Goal: Communication & Community: Ask a question

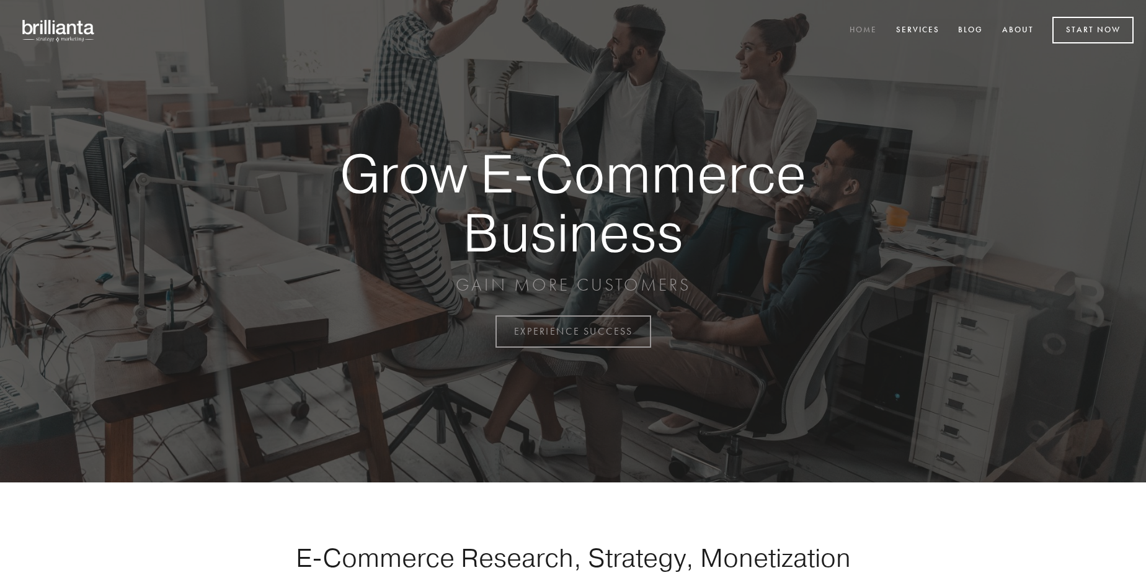
scroll to position [3252, 0]
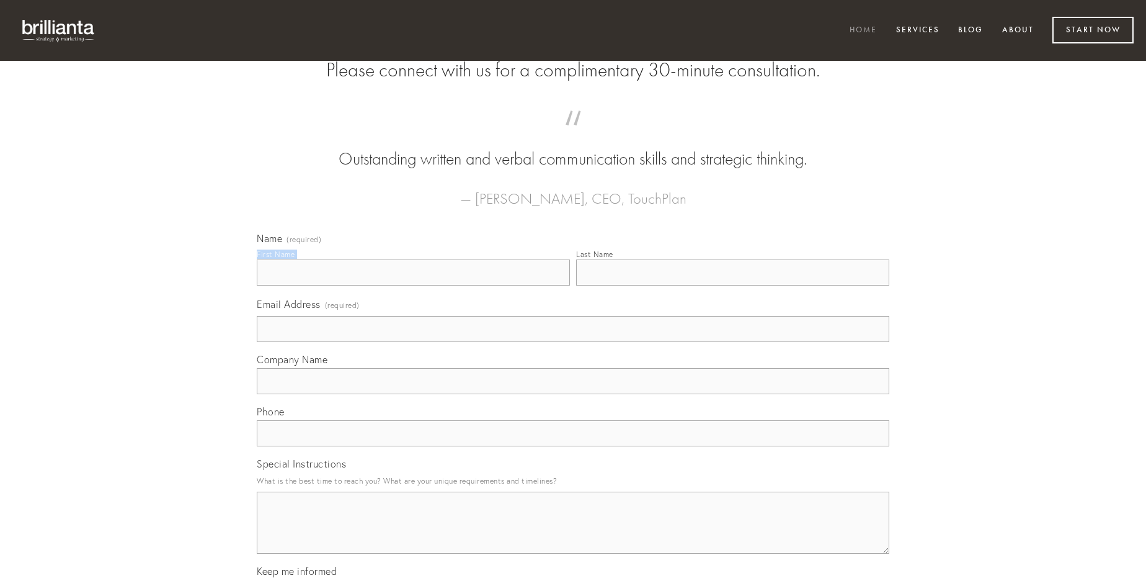
type input "[PERSON_NAME]"
click at [733, 285] on input "Last Name" at bounding box center [732, 272] width 313 height 26
type input "[PERSON_NAME]"
click at [573, 342] on input "Email Address (required)" at bounding box center [573, 329] width 633 height 26
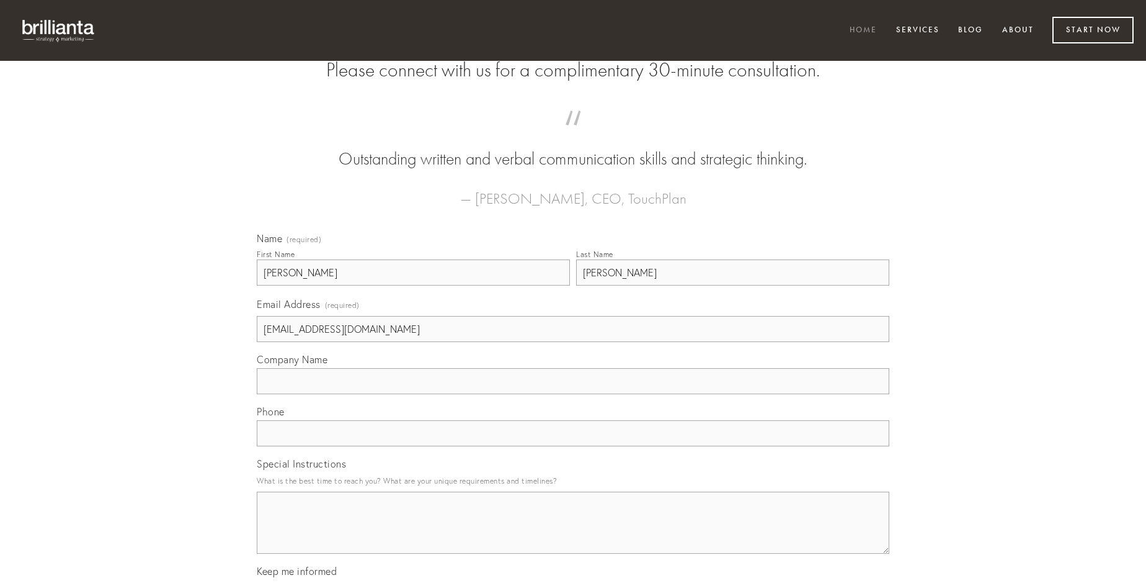
type input "[EMAIL_ADDRESS][DOMAIN_NAME]"
click at [573, 394] on input "Company Name" at bounding box center [573, 381] width 633 height 26
type input "[PERSON_NAME]"
click at [573, 446] on input "text" at bounding box center [573, 433] width 633 height 26
click at [573, 534] on textarea "Special Instructions" at bounding box center [573, 522] width 633 height 62
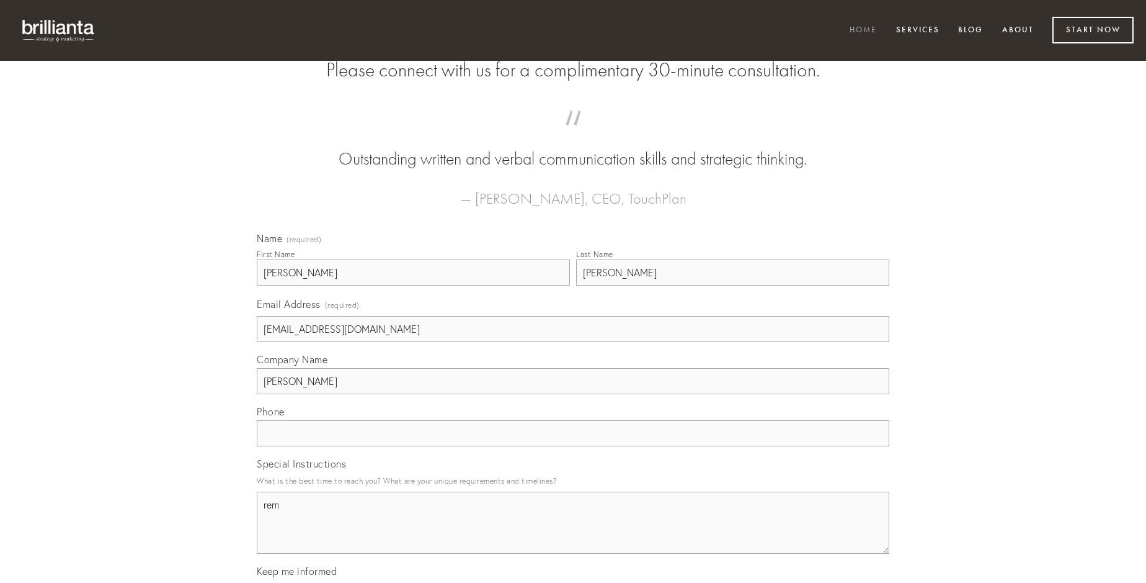
type textarea "rem"
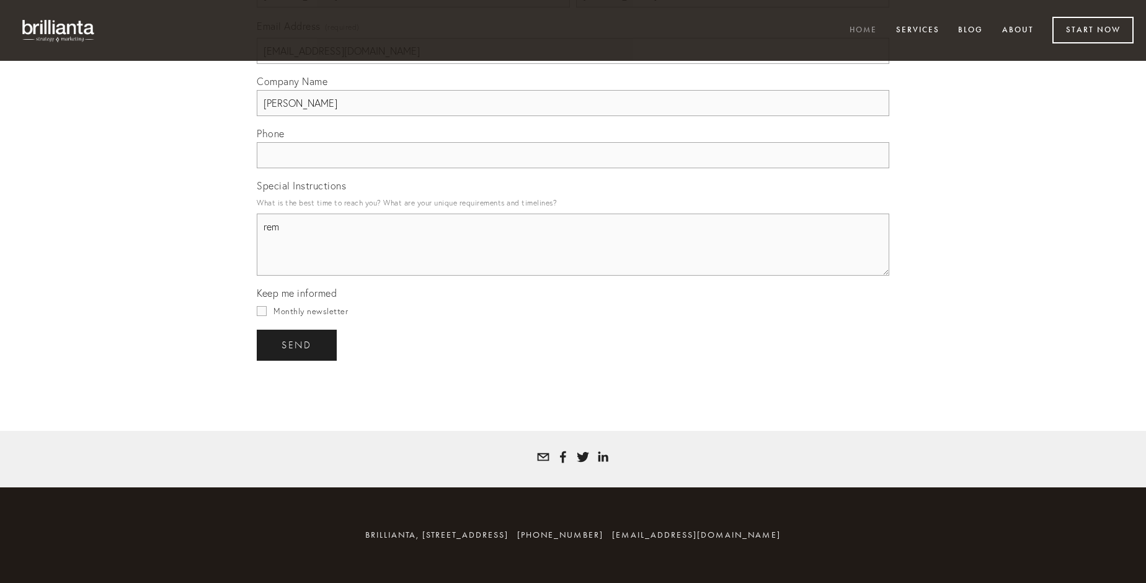
click at [298, 344] on span "send" at bounding box center [297, 344] width 30 height 11
